Goal: Information Seeking & Learning: Learn about a topic

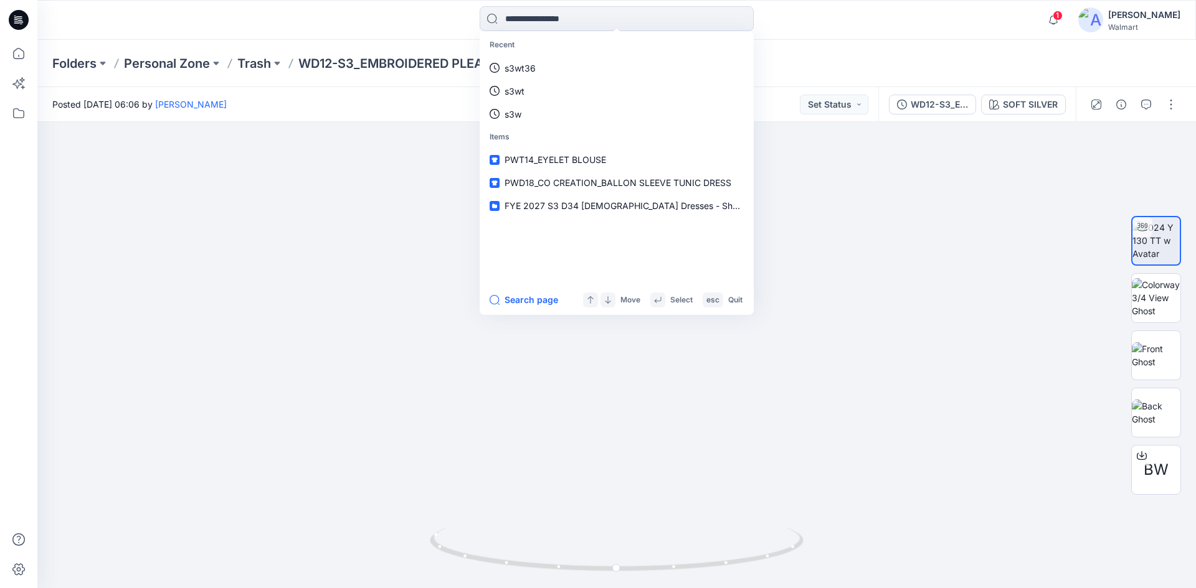
drag, startPoint x: 18, startPoint y: 27, endPoint x: 25, endPoint y: 30, distance: 7.5
click at [18, 27] on icon at bounding box center [19, 20] width 20 height 20
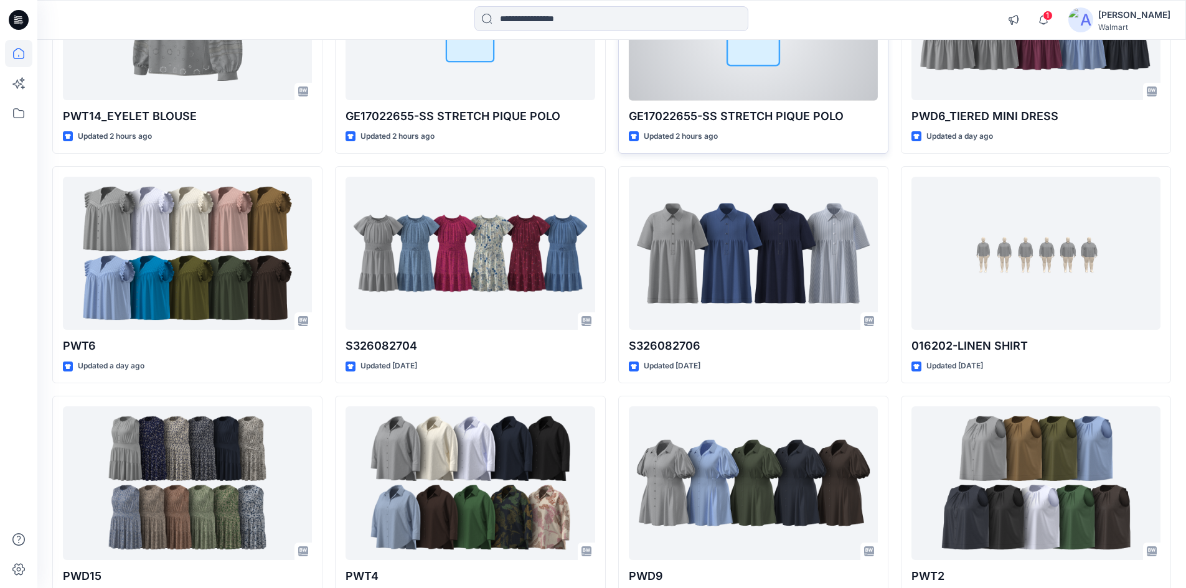
scroll to position [249, 0]
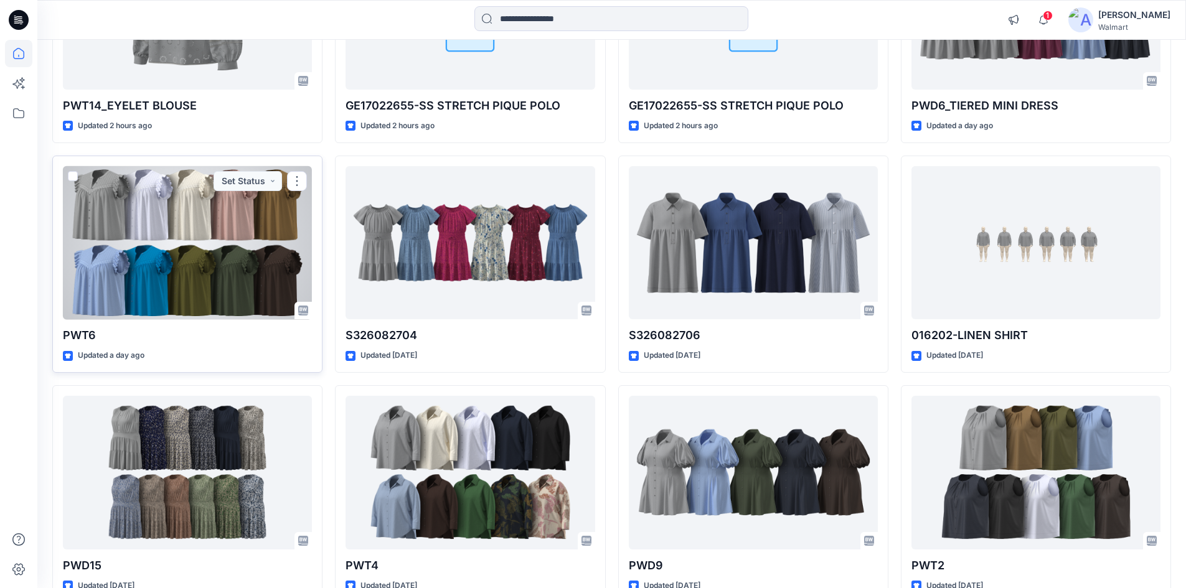
click at [186, 267] on div at bounding box center [187, 243] width 249 height 154
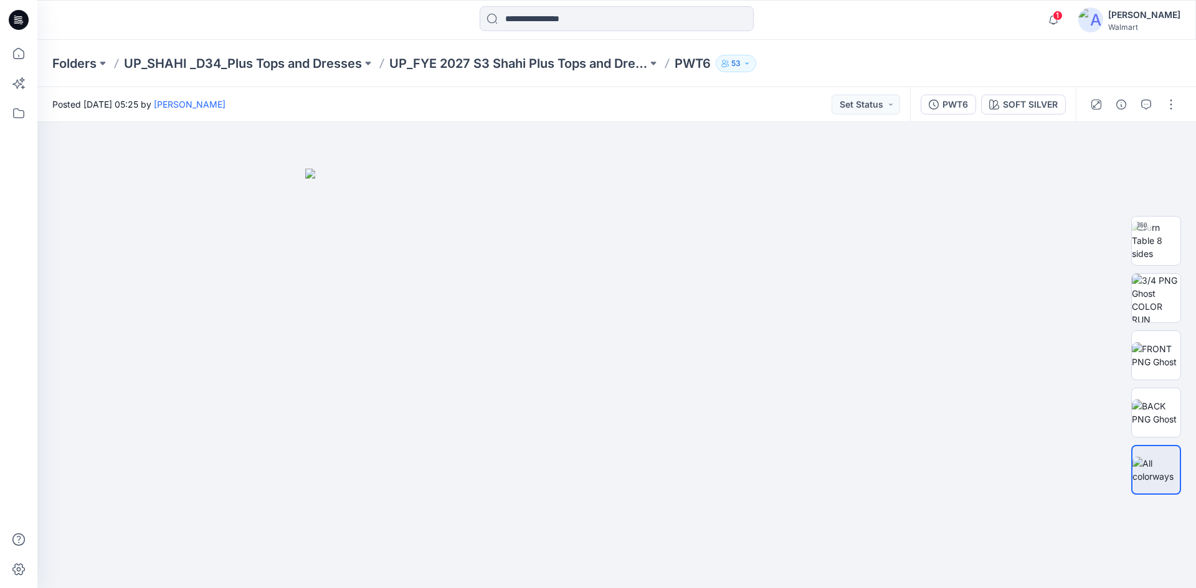
drag, startPoint x: 9, startPoint y: 17, endPoint x: 21, endPoint y: 17, distance: 11.8
click at [11, 18] on icon at bounding box center [19, 20] width 20 height 20
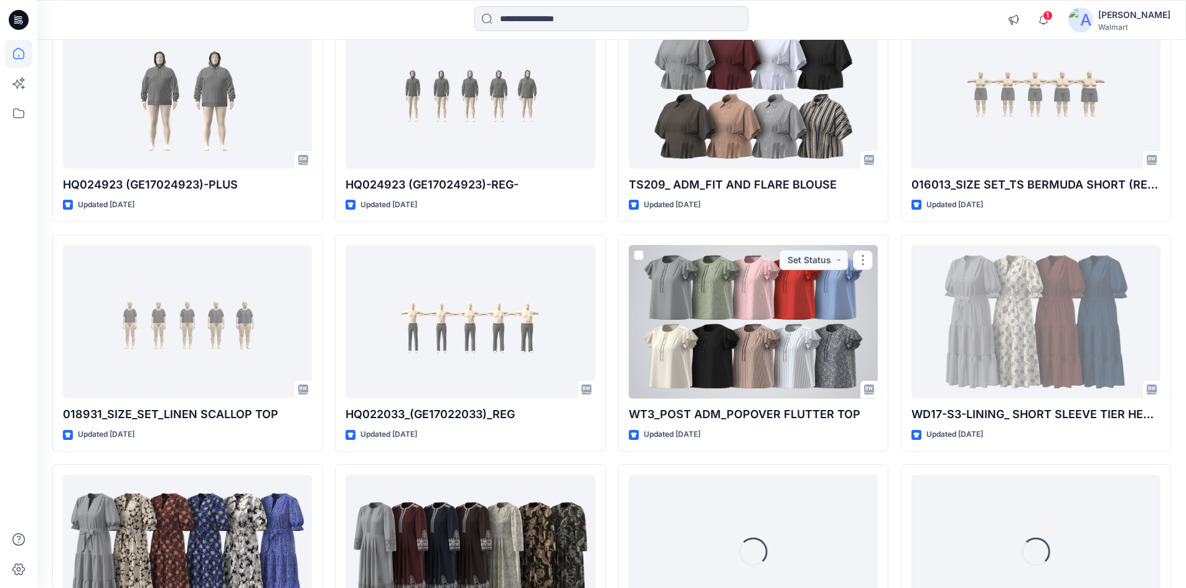
scroll to position [1693, 0]
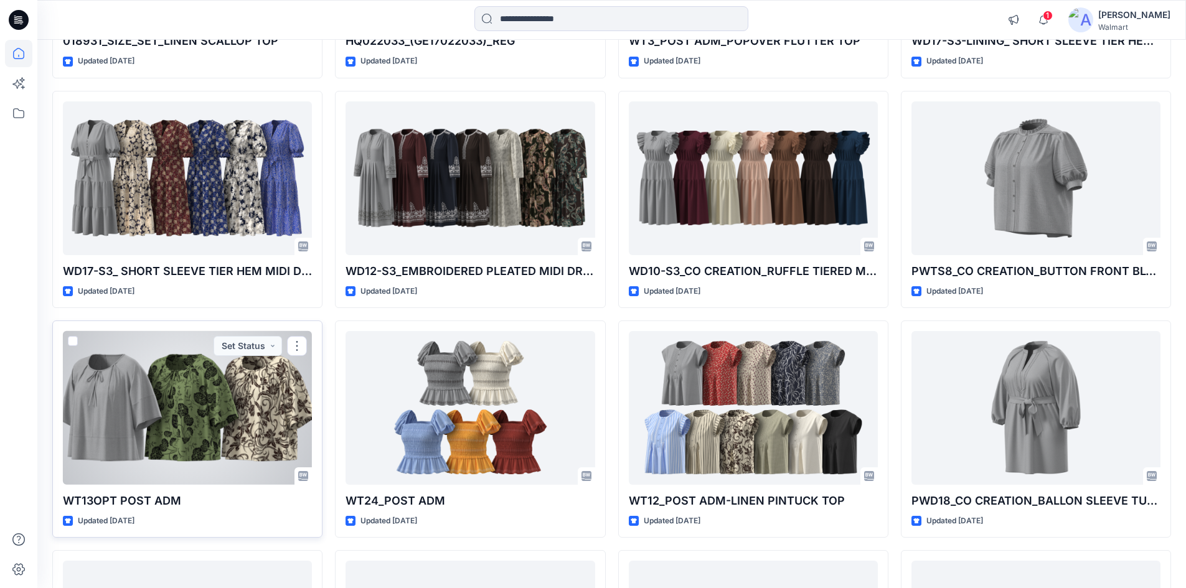
click at [128, 428] on div at bounding box center [187, 408] width 249 height 154
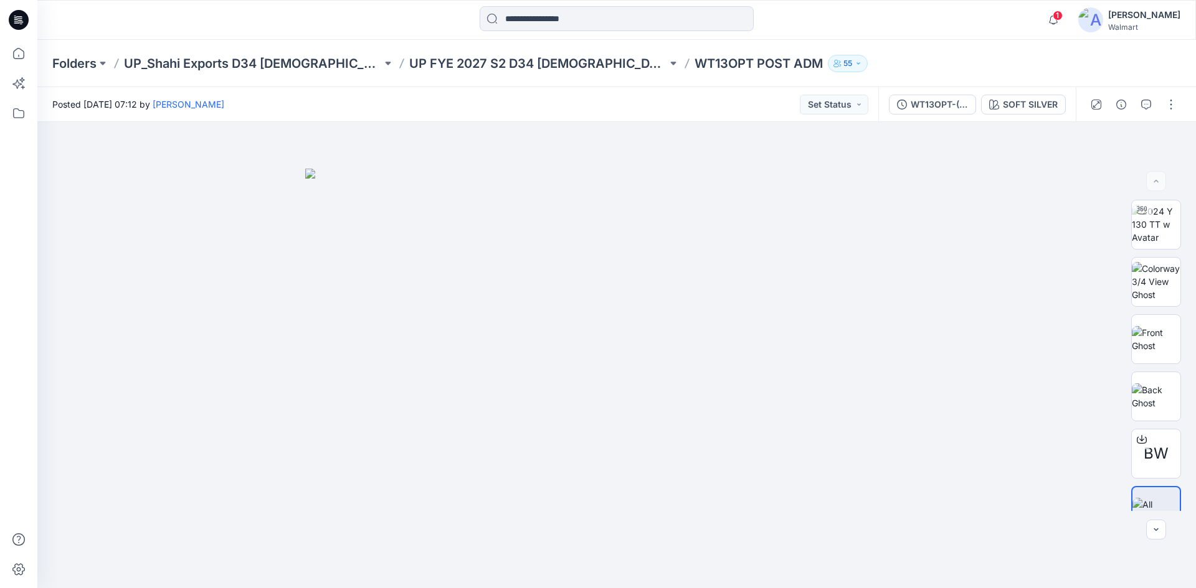
click at [17, 24] on icon at bounding box center [19, 20] width 20 height 20
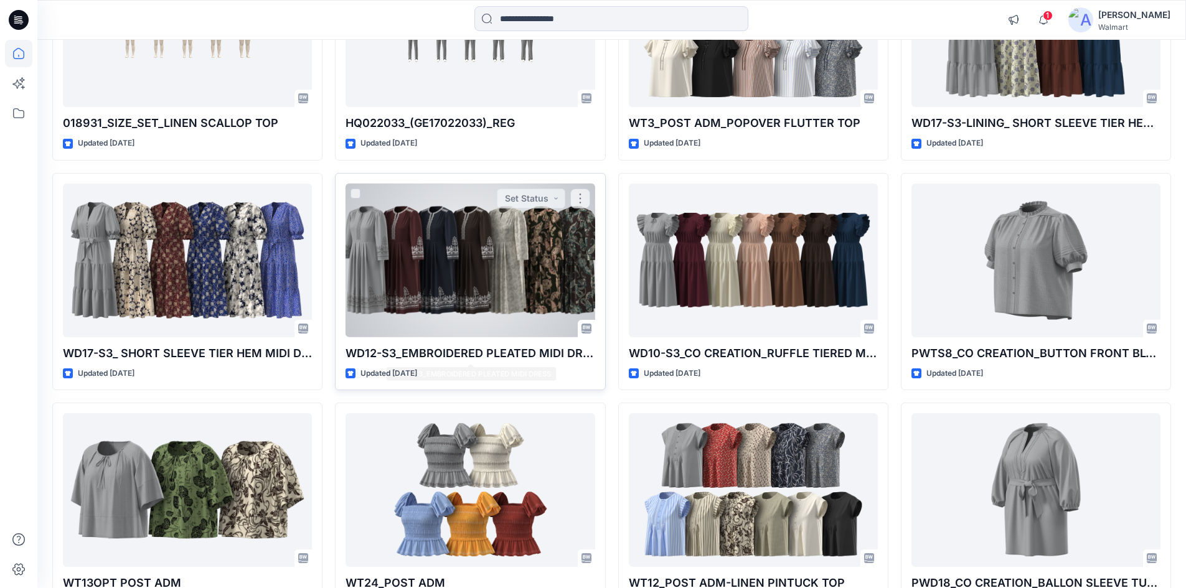
scroll to position [1681, 0]
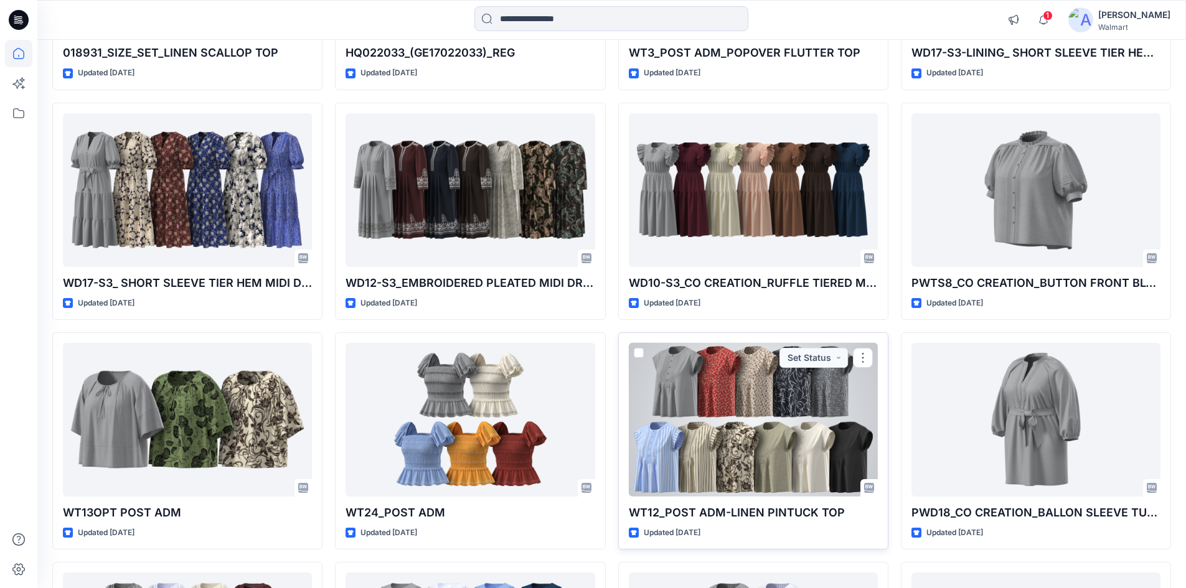
click at [685, 425] on div at bounding box center [753, 420] width 249 height 154
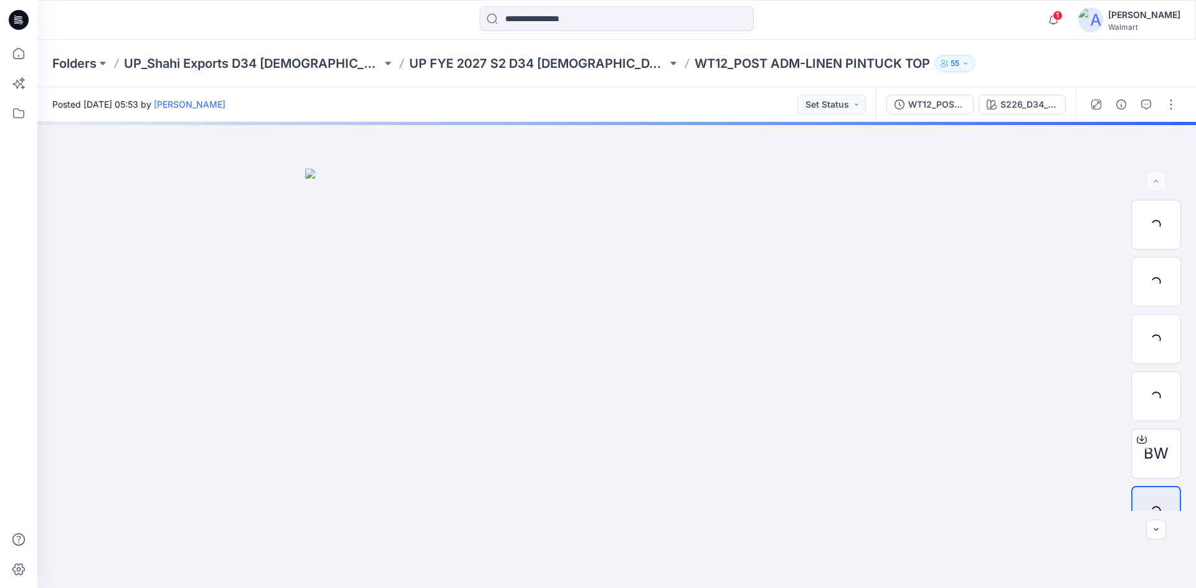
click at [13, 21] on icon at bounding box center [19, 20] width 20 height 20
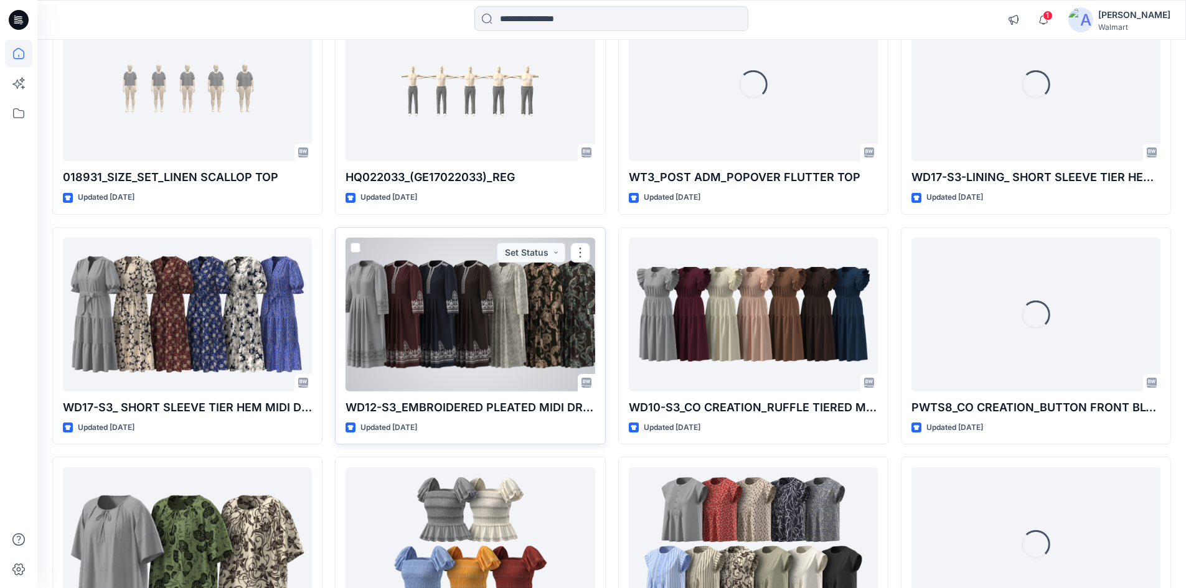
scroll to position [2055, 0]
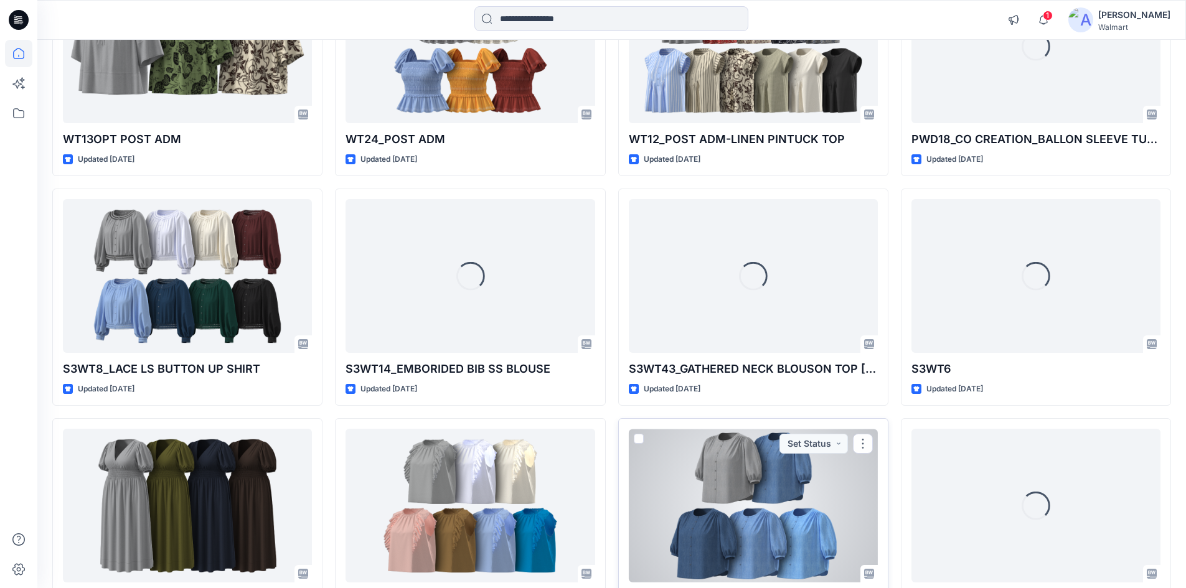
click at [773, 521] on div at bounding box center [753, 506] width 249 height 154
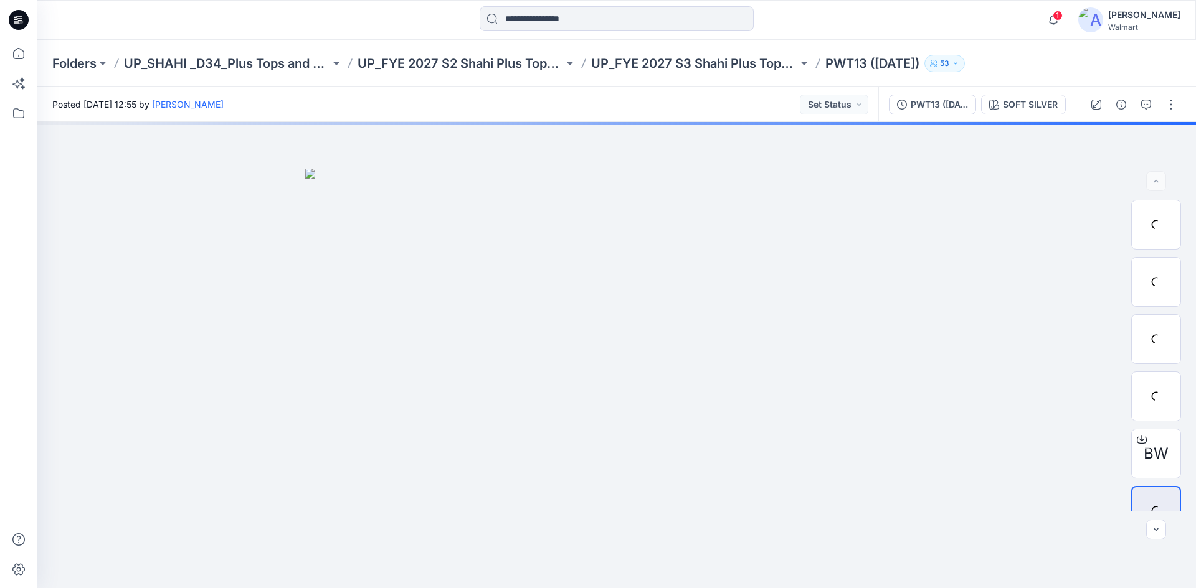
click at [11, 25] on icon at bounding box center [19, 20] width 20 height 20
